Goal: Transaction & Acquisition: Purchase product/service

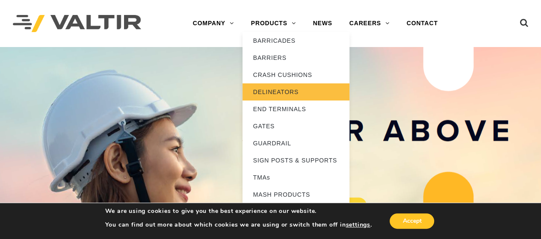
click at [282, 91] on link "DELINEATORS" at bounding box center [295, 91] width 107 height 17
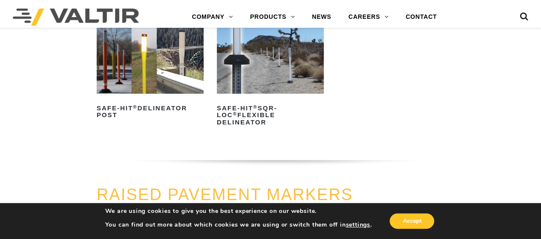
scroll to position [292, 0]
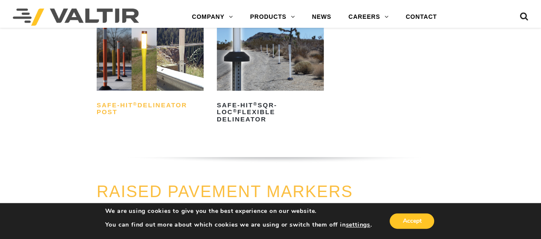
click at [165, 108] on h2 "Safe-Hit ® Delineator Post" at bounding box center [150, 108] width 107 height 21
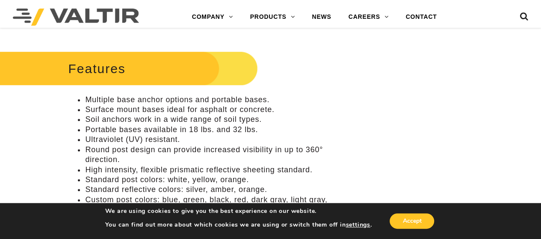
scroll to position [341, 0]
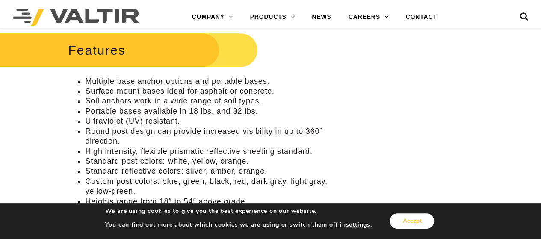
click at [413, 224] on button "Accept" at bounding box center [411, 220] width 44 height 15
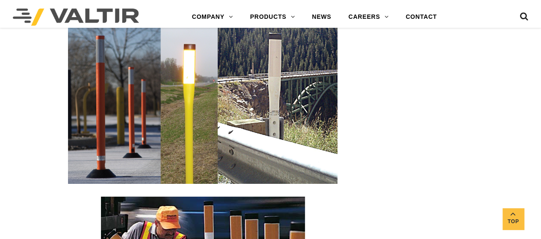
scroll to position [1361, 0]
